Goal: Information Seeking & Learning: Learn about a topic

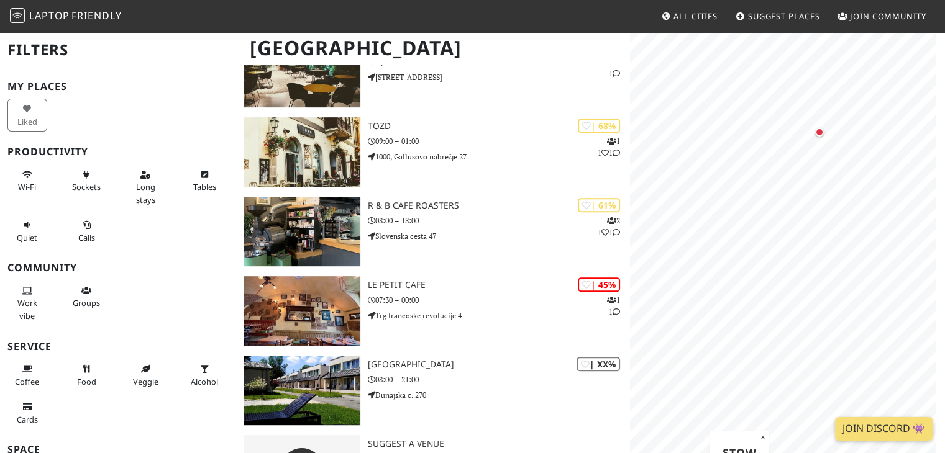
scroll to position [606, 0]
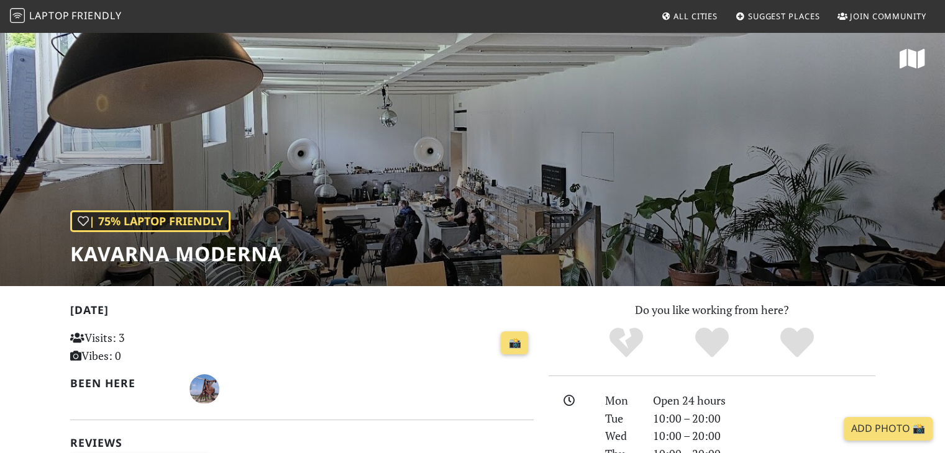
scroll to position [2, 0]
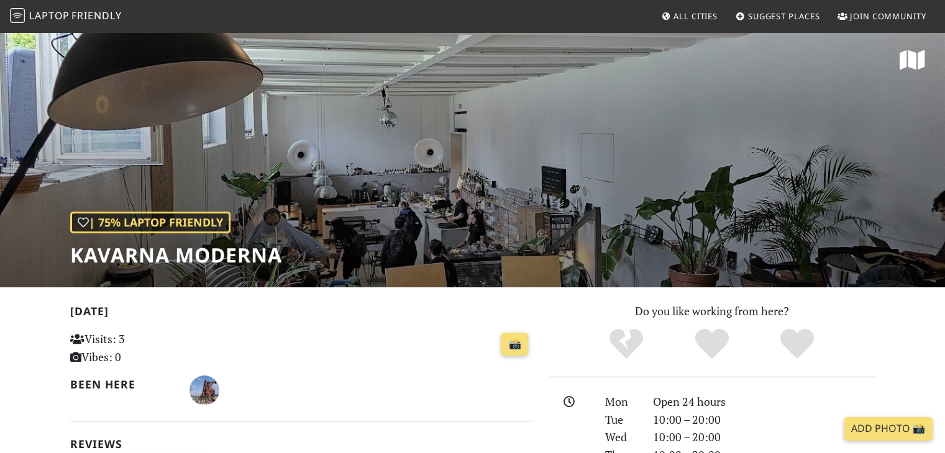
click at [599, 73] on div "| 75% Laptop Friendly Kavarna Moderna" at bounding box center [472, 158] width 945 height 258
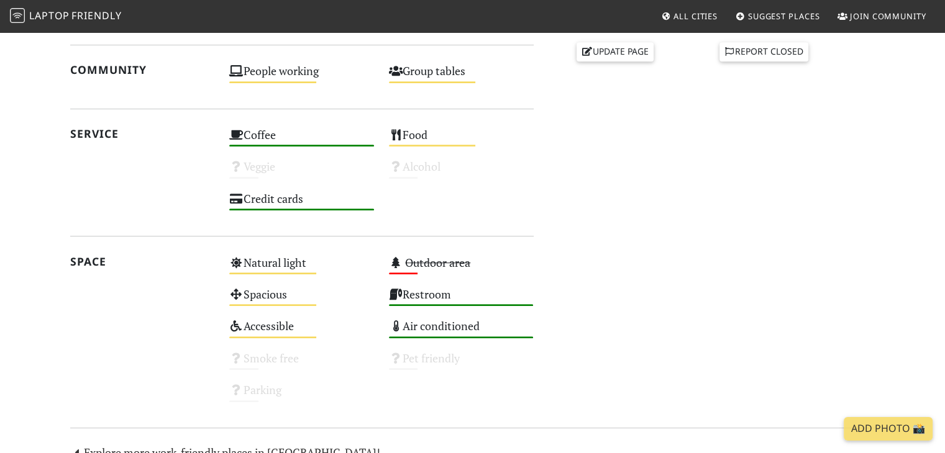
scroll to position [0, 0]
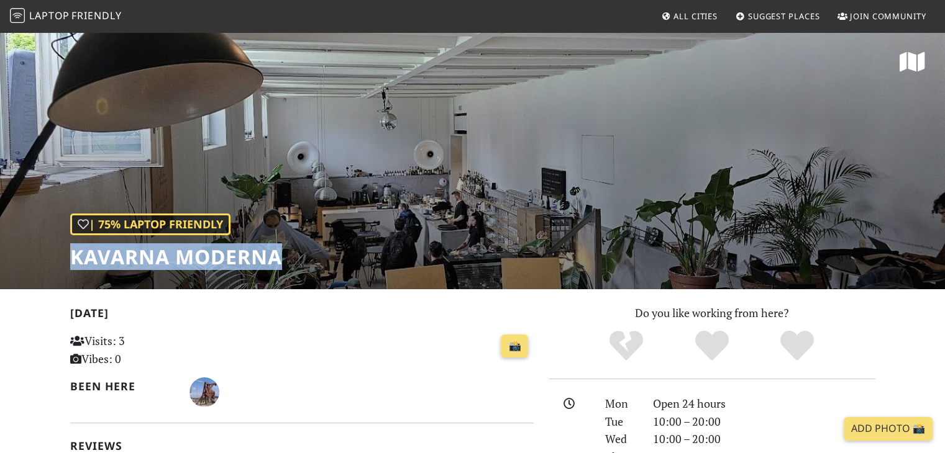
drag, startPoint x: 285, startPoint y: 257, endPoint x: 70, endPoint y: 273, distance: 216.1
click at [70, 273] on div "| 75% Laptop Friendly Kavarna Moderna" at bounding box center [472, 160] width 945 height 258
copy h1 "Kavarna Moderna"
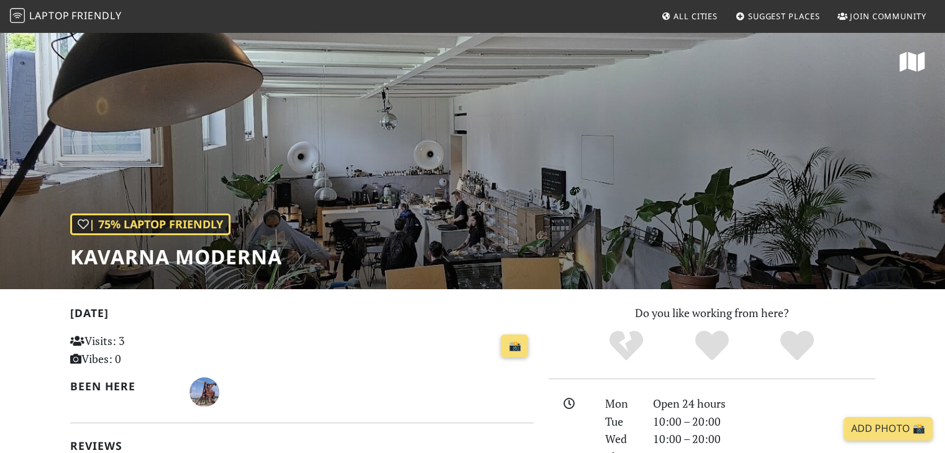
click at [281, 173] on div "| 75% Laptop Friendly Kavarna Moderna" at bounding box center [472, 160] width 945 height 258
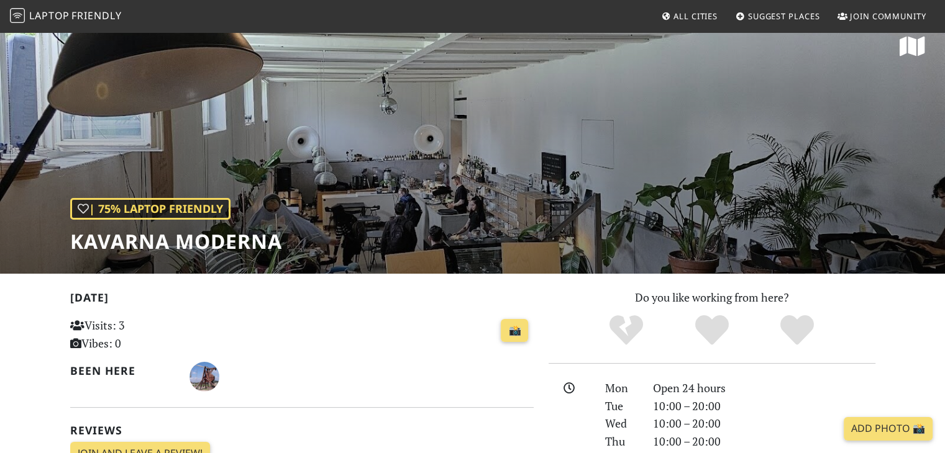
scroll to position [117, 0]
